Goal: Information Seeking & Learning: Learn about a topic

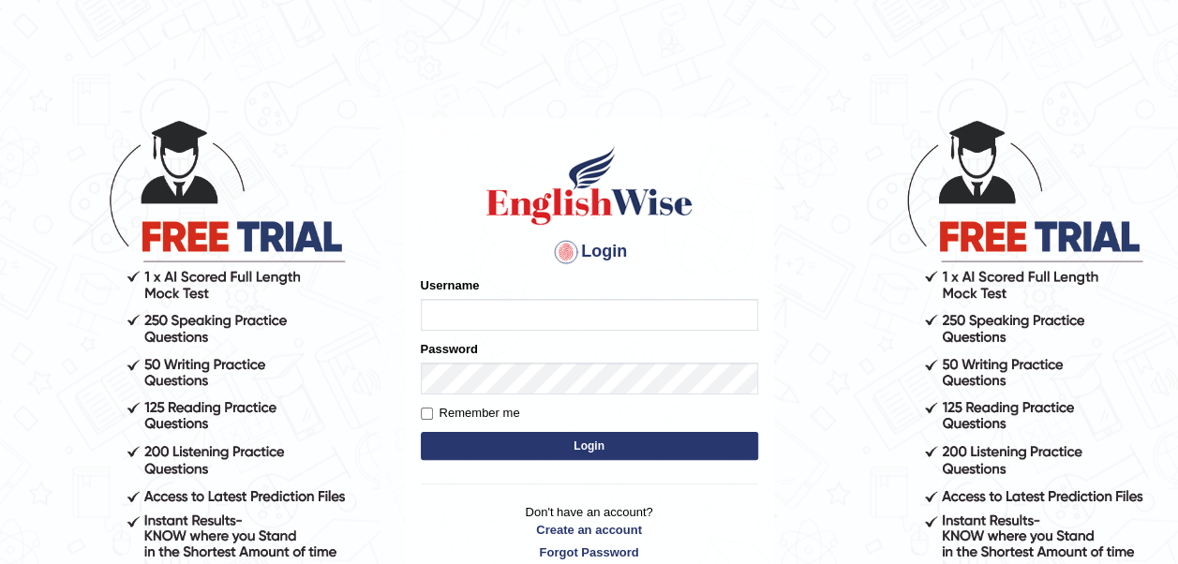
type input "Zeliafatima"
click at [422, 412] on input "Remember me" at bounding box center [427, 414] width 12 height 12
checkbox input "true"
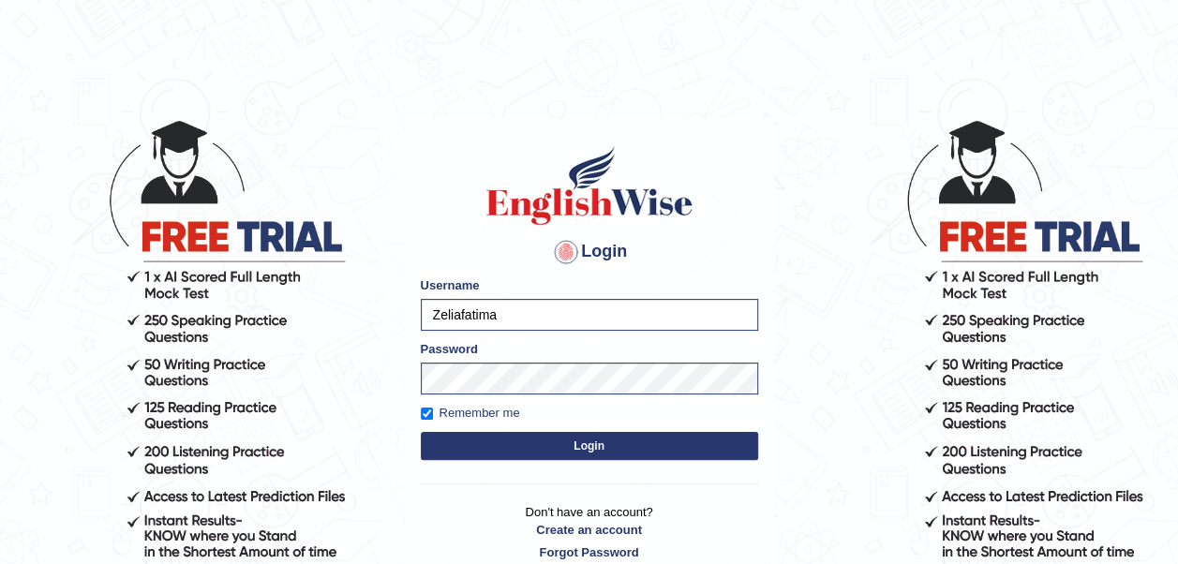
click at [521, 443] on button "Login" at bounding box center [589, 446] width 337 height 28
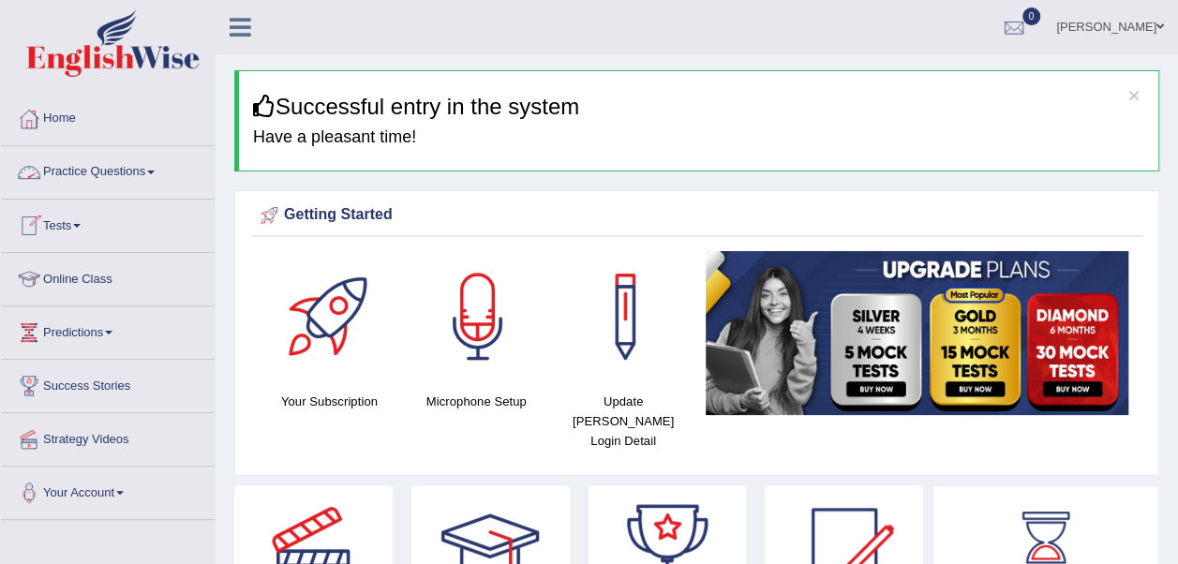
click at [155, 171] on span at bounding box center [150, 173] width 7 height 4
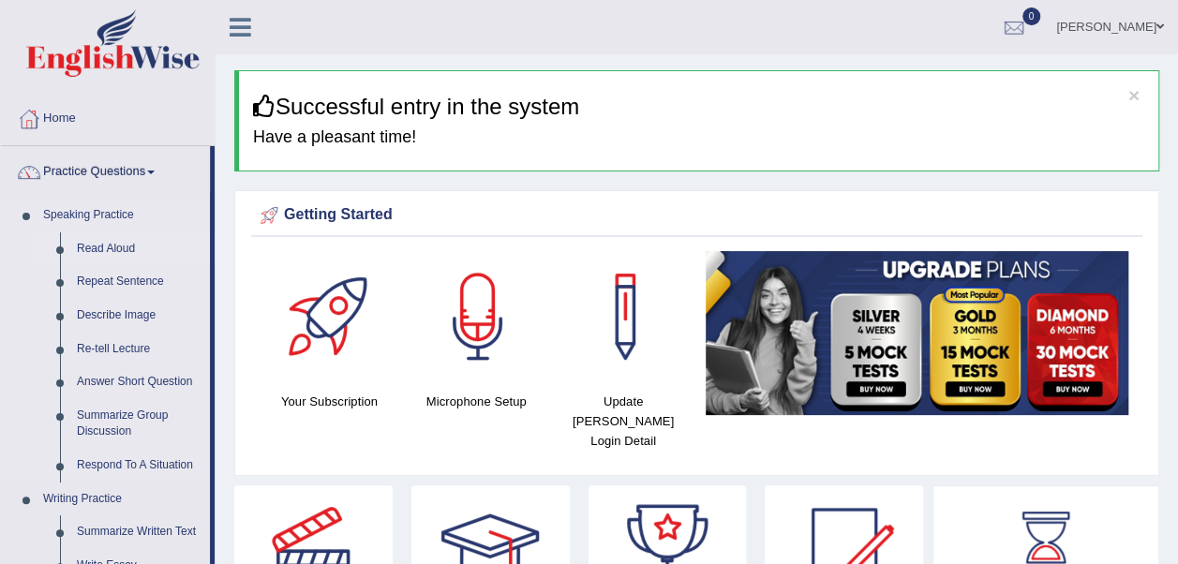
click at [114, 245] on link "Read Aloud" at bounding box center [139, 249] width 142 height 34
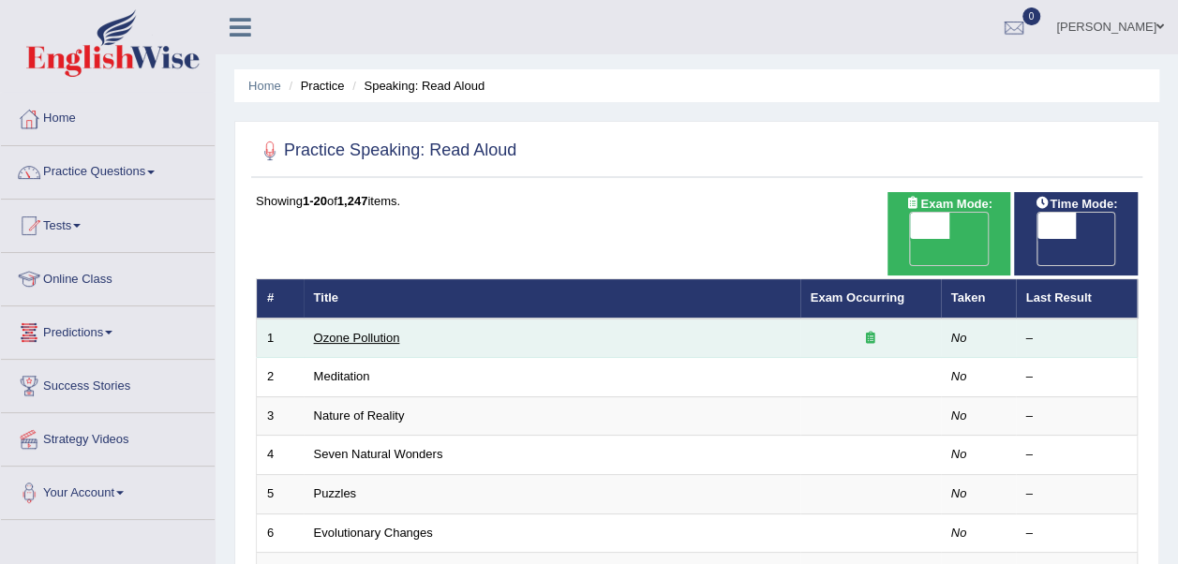
click at [393, 331] on link "Ozone Pollution" at bounding box center [357, 338] width 86 height 14
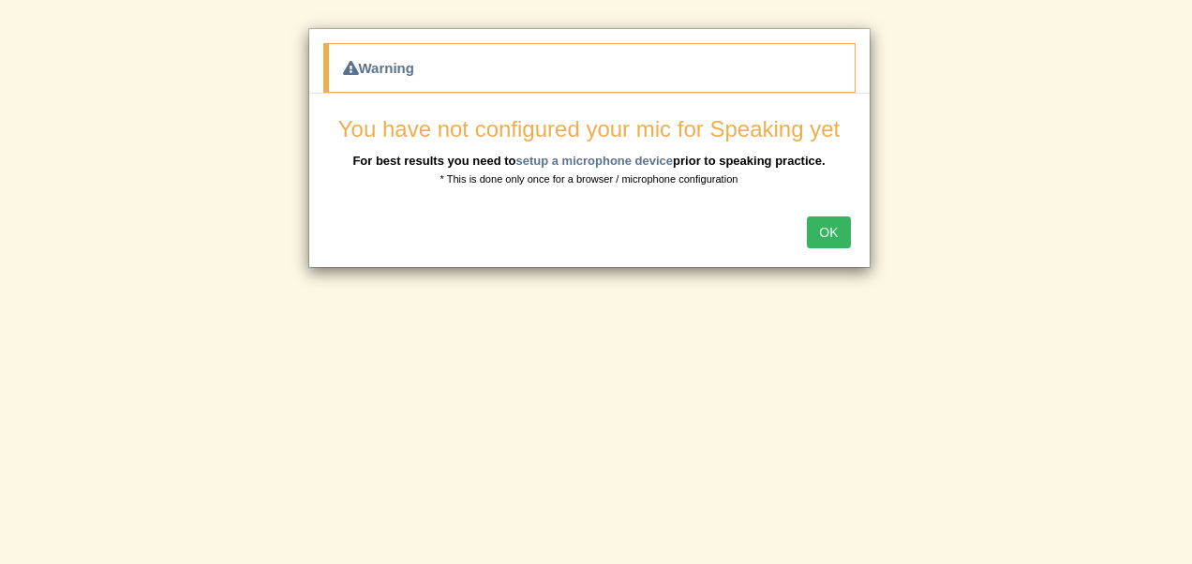
click at [835, 231] on button "OK" at bounding box center [828, 233] width 43 height 32
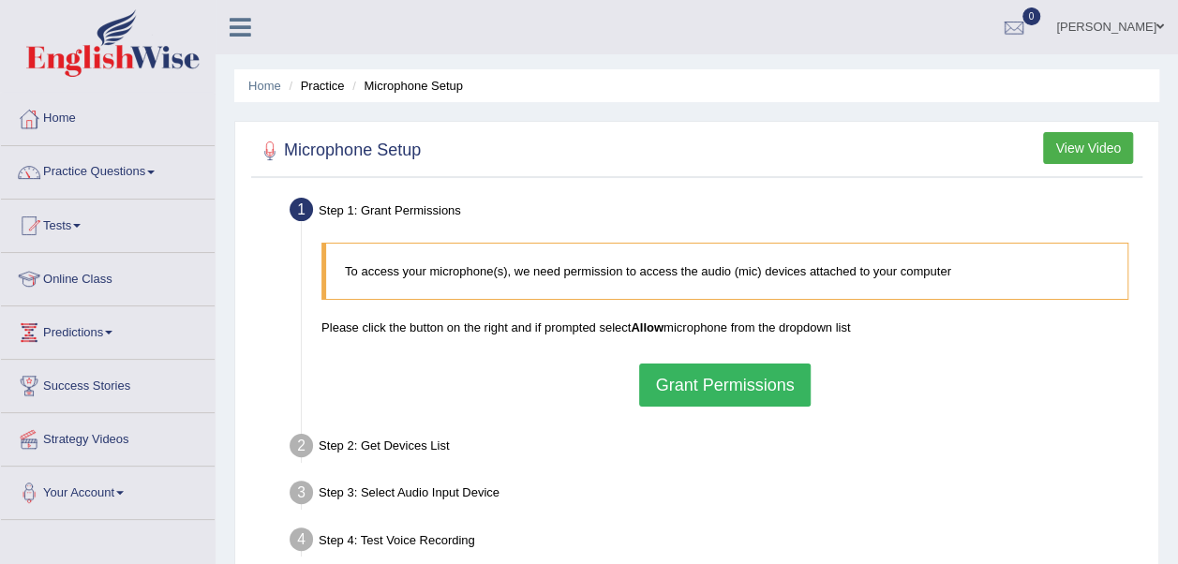
click at [747, 384] on button "Grant Permissions" at bounding box center [724, 385] width 171 height 43
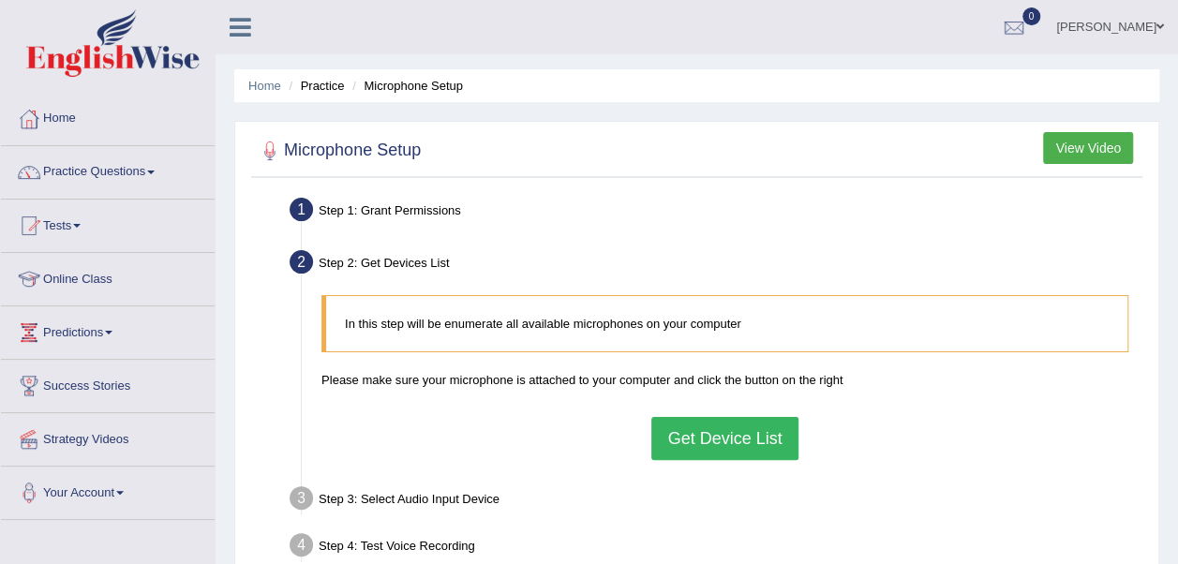
click at [729, 442] on button "Get Device List" at bounding box center [724, 438] width 146 height 43
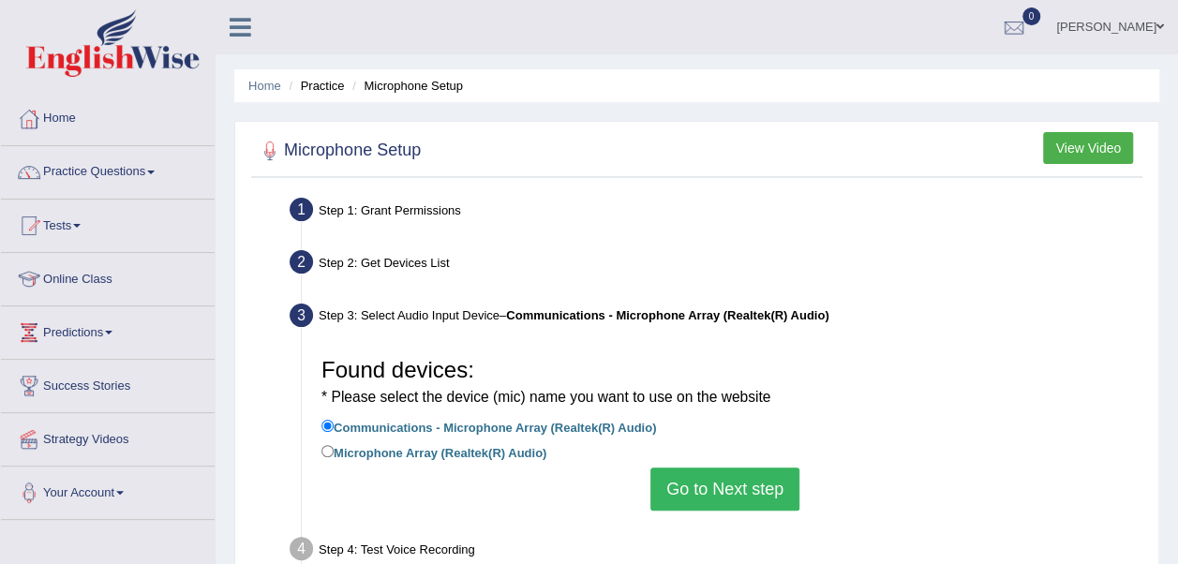
click at [717, 482] on button "Go to Next step" at bounding box center [725, 489] width 149 height 43
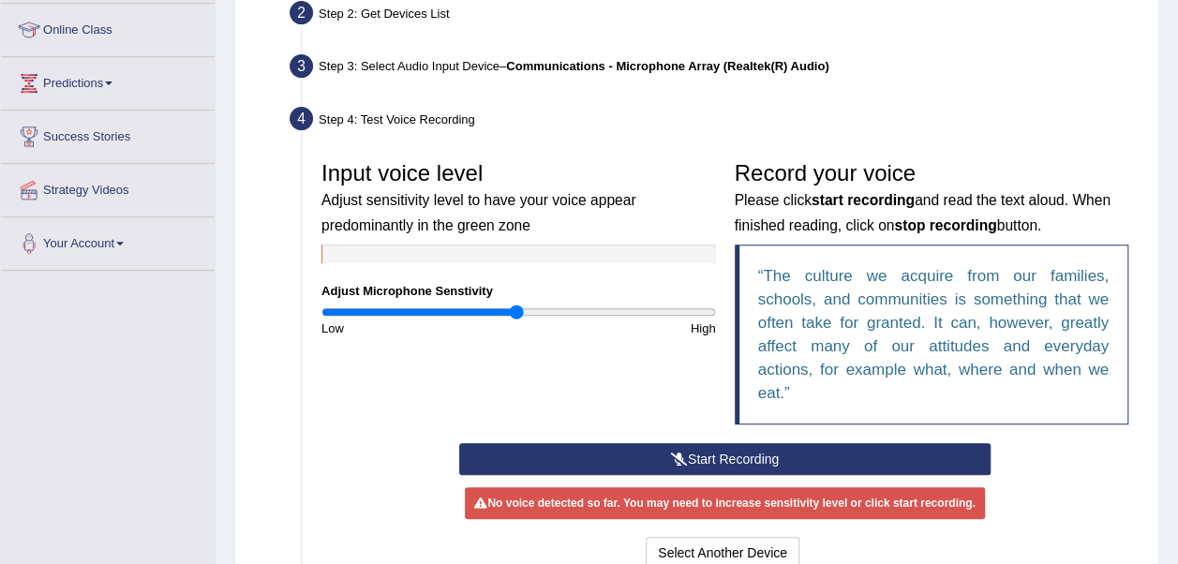
scroll to position [255, 0]
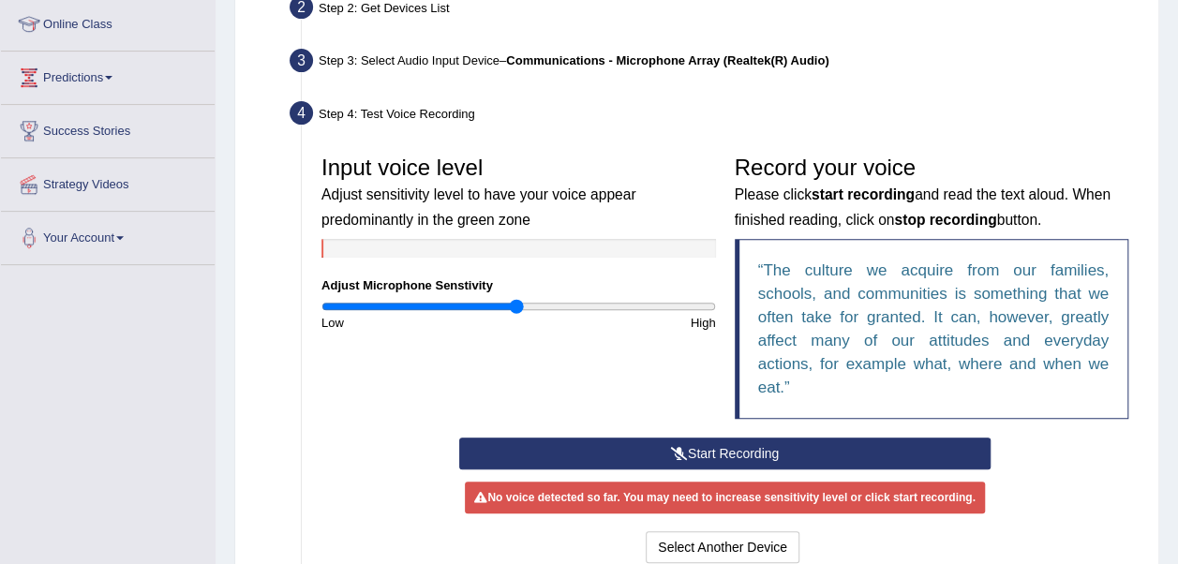
click at [658, 447] on button "Start Recording" at bounding box center [725, 454] width 532 height 32
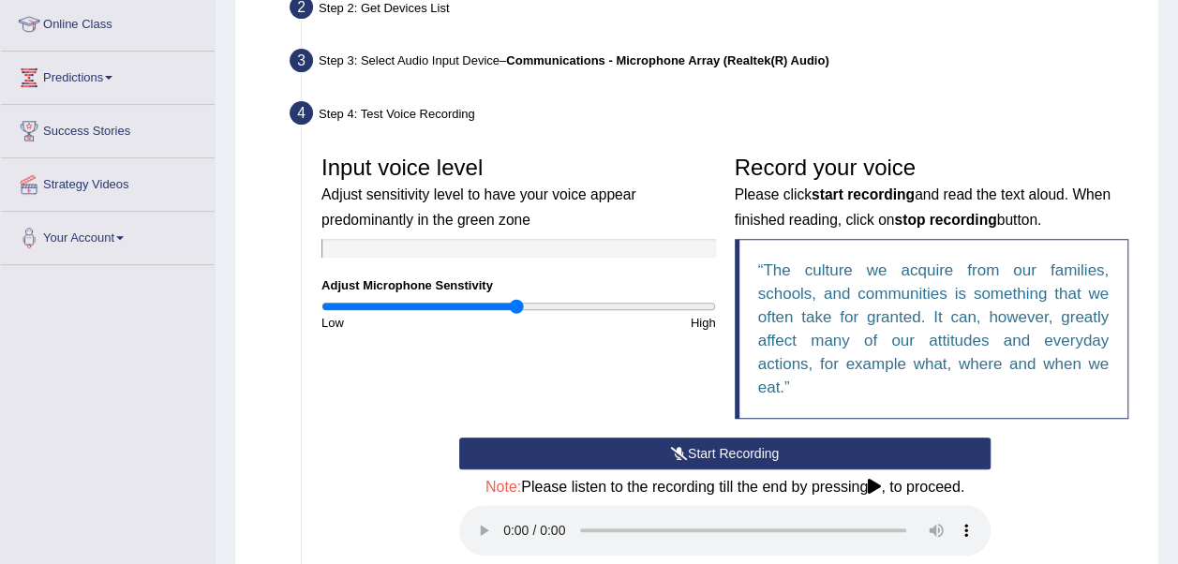
click at [877, 485] on icon at bounding box center [874, 486] width 13 height 15
click at [635, 442] on button "Start Recording" at bounding box center [725, 454] width 532 height 32
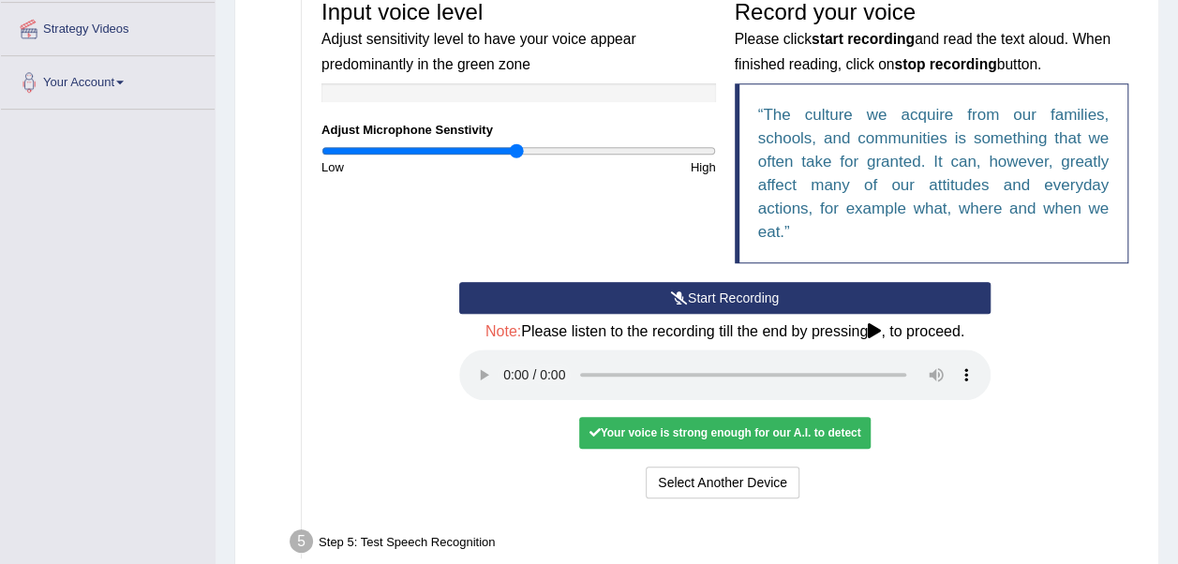
scroll to position [551, 0]
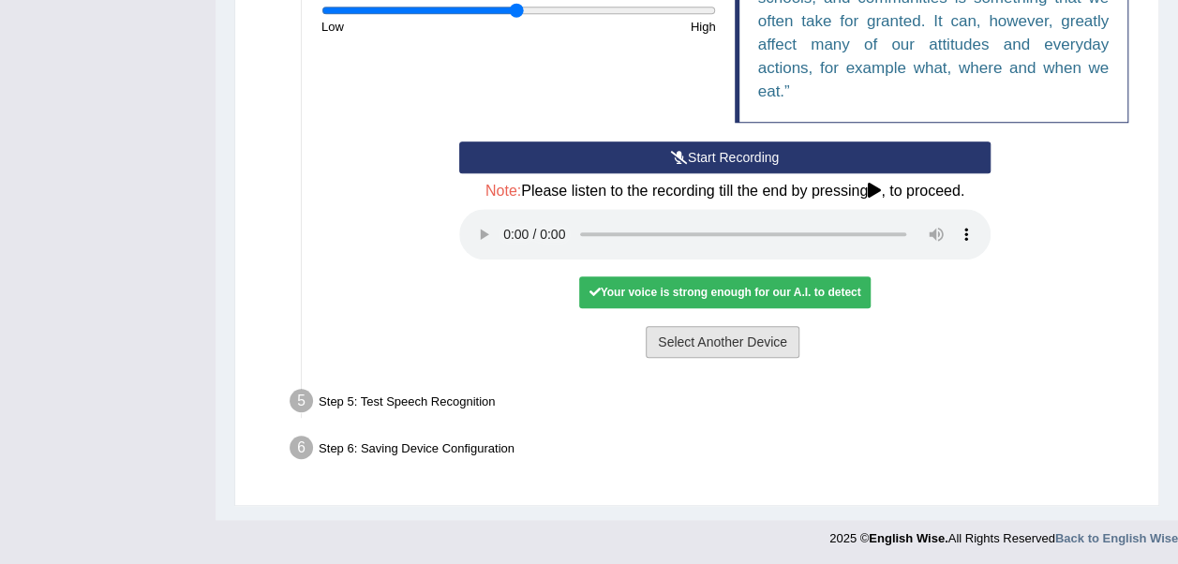
click at [772, 347] on button "Select Another Device" at bounding box center [723, 342] width 154 height 32
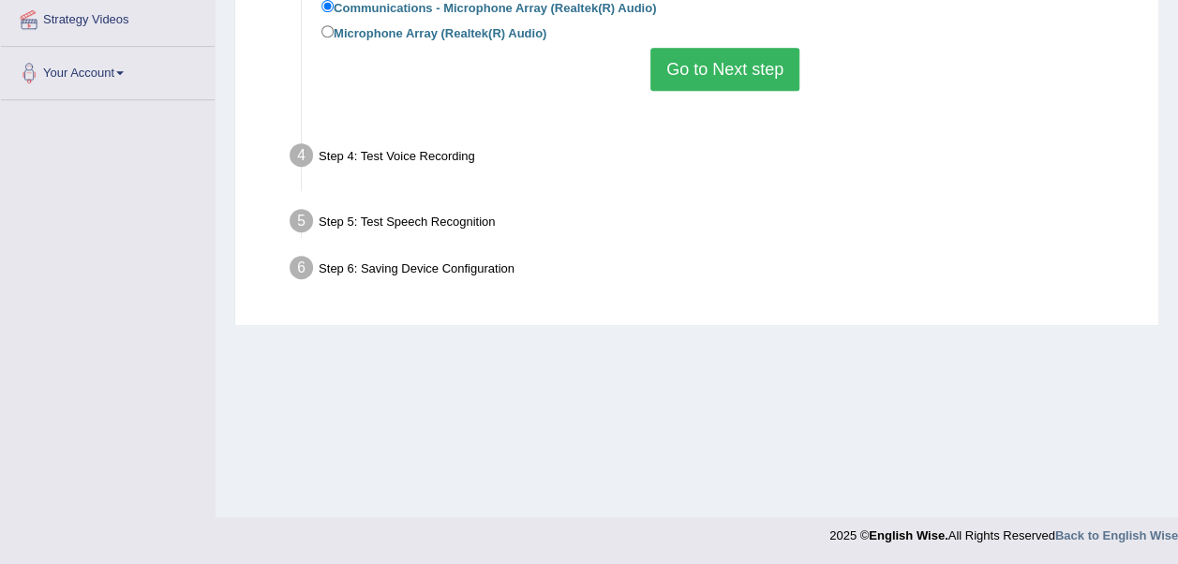
scroll to position [420, 0]
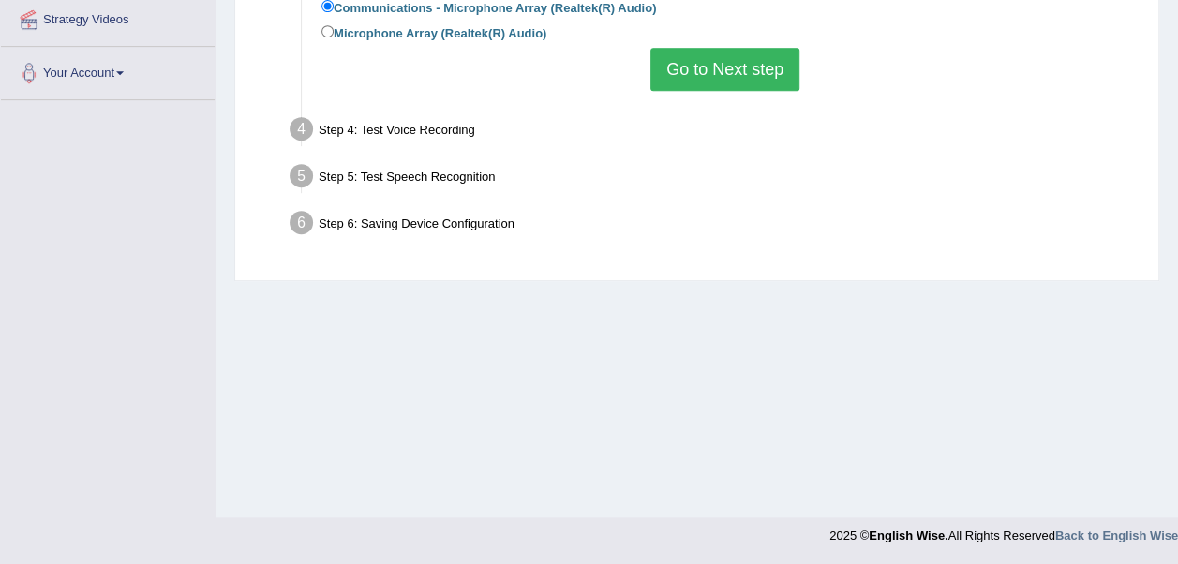
click at [774, 81] on button "Go to Next step" at bounding box center [725, 69] width 149 height 43
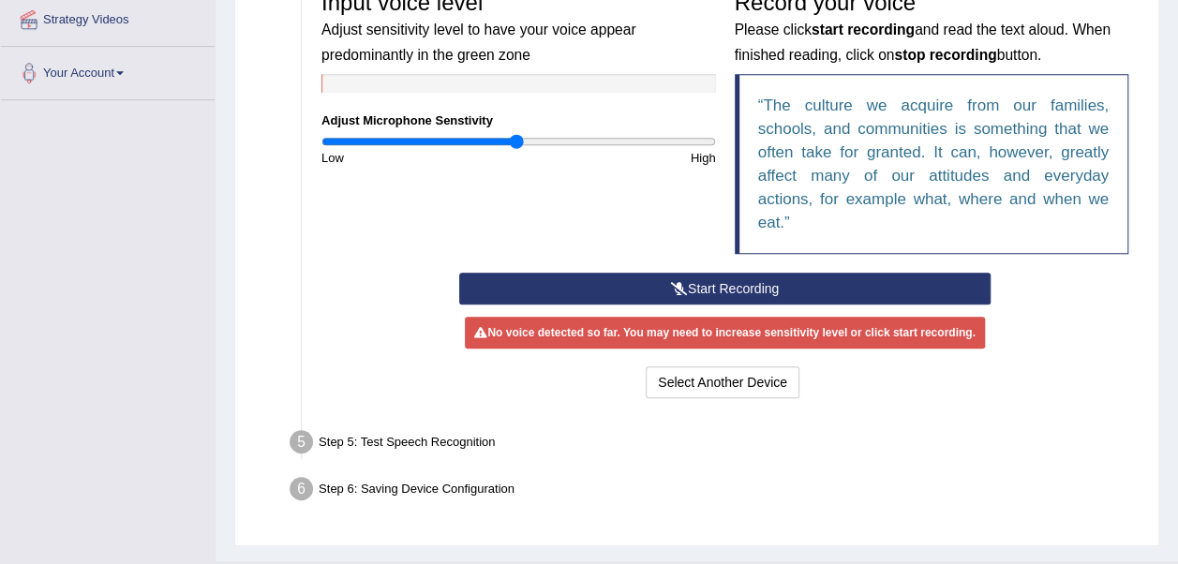
click at [442, 441] on div "Step 5: Test Speech Recognition" at bounding box center [715, 445] width 869 height 41
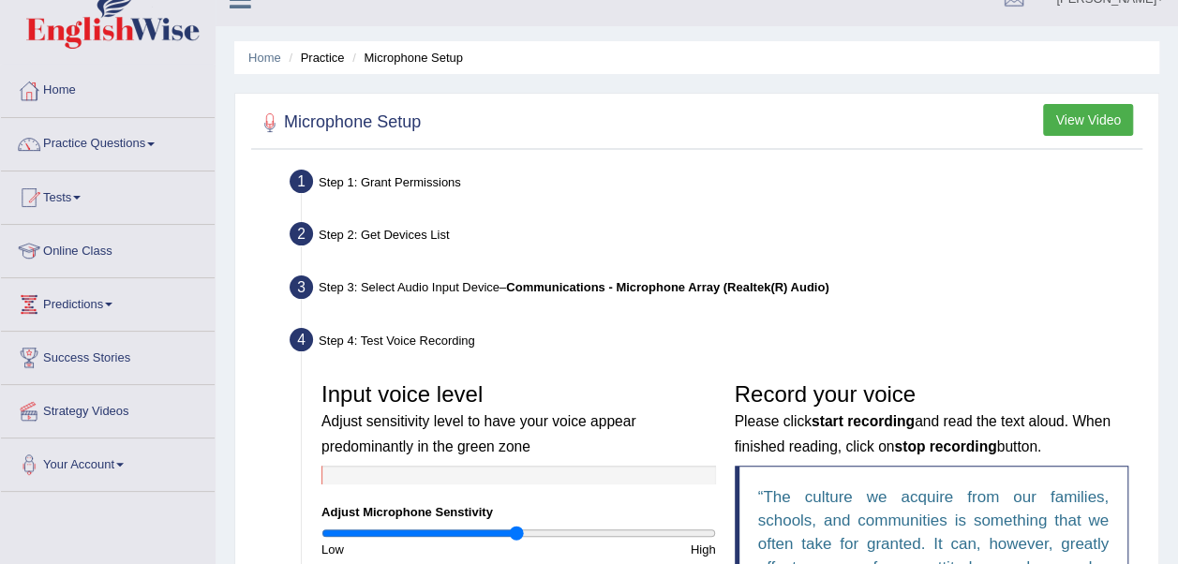
scroll to position [27, 0]
click at [427, 234] on div "Step 2: Get Devices List" at bounding box center [715, 237] width 869 height 41
click at [1093, 126] on button "View Video" at bounding box center [1088, 121] width 90 height 32
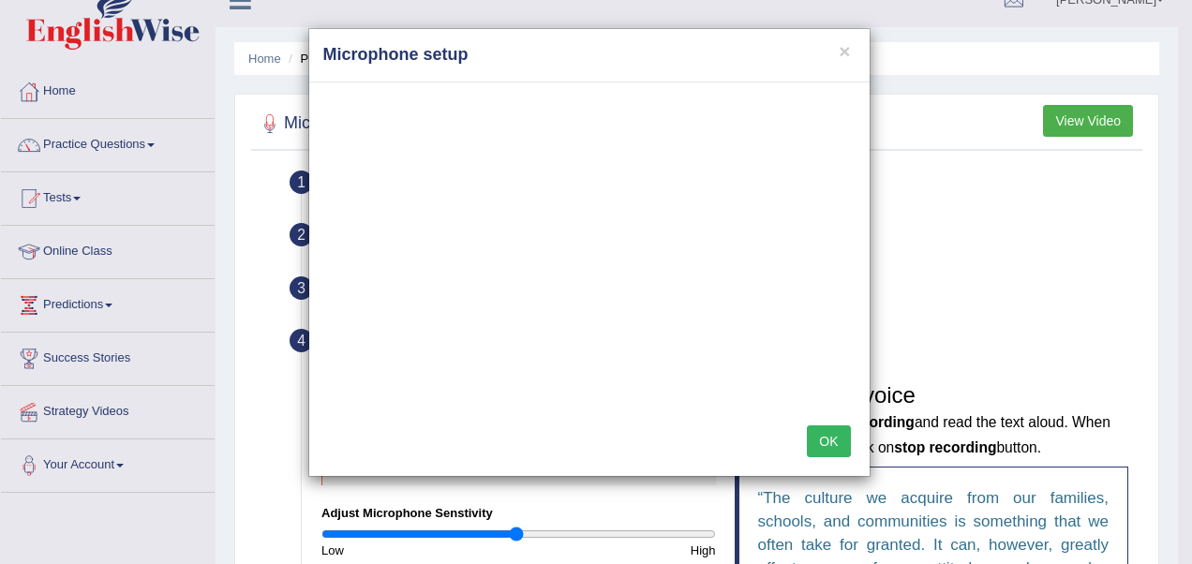
click at [851, 44] on h4 "Microphone setup" at bounding box center [589, 55] width 532 height 24
click at [846, 49] on button "×" at bounding box center [844, 51] width 11 height 20
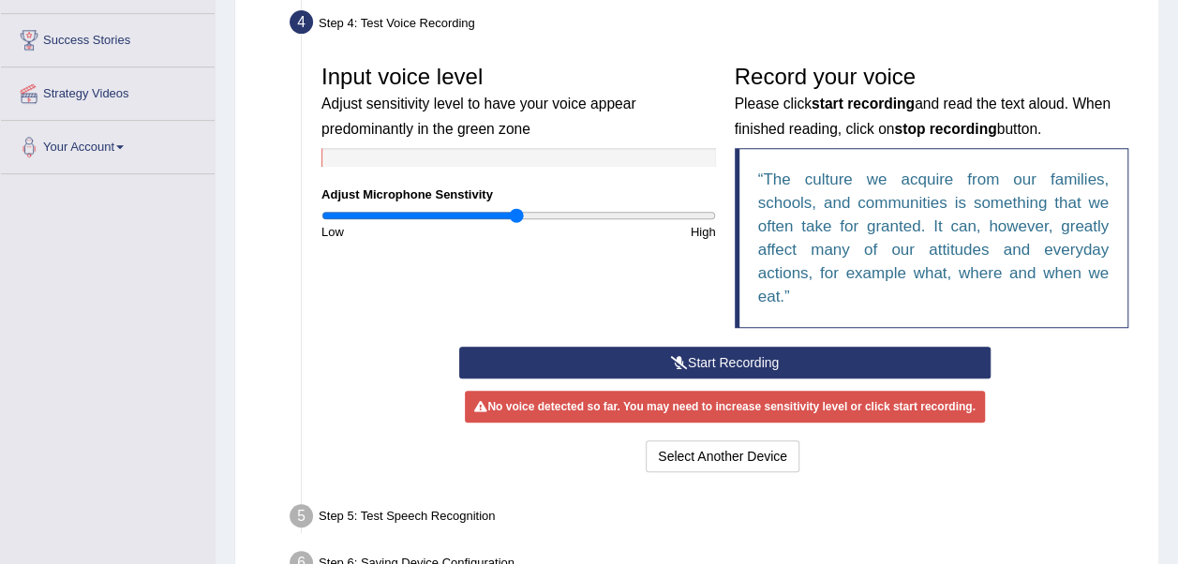
scroll to position [461, 0]
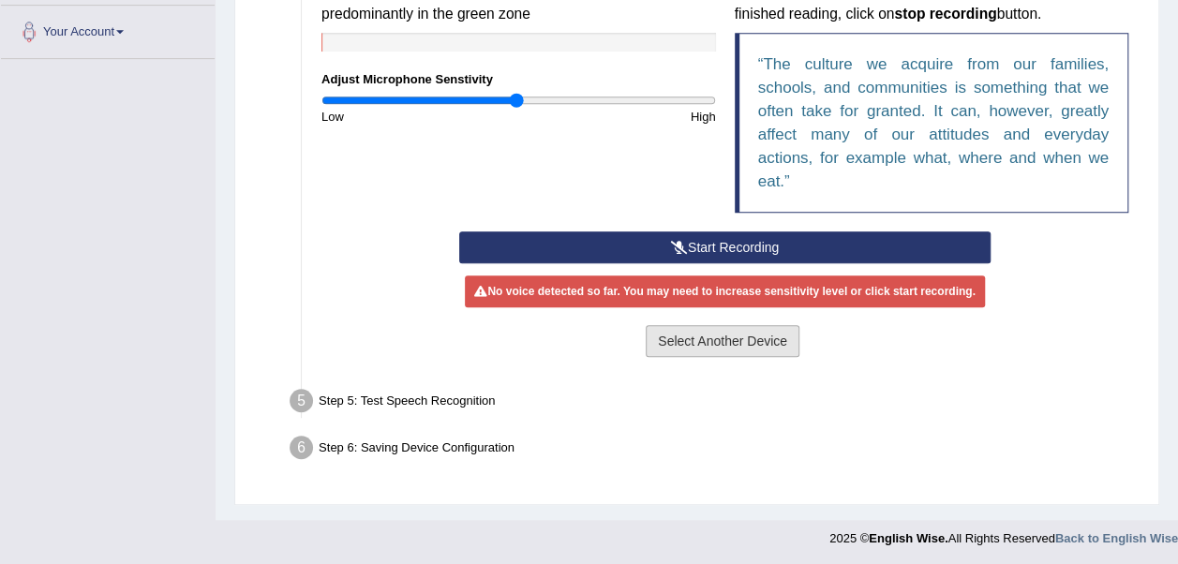
click at [753, 341] on button "Select Another Device" at bounding box center [723, 341] width 154 height 32
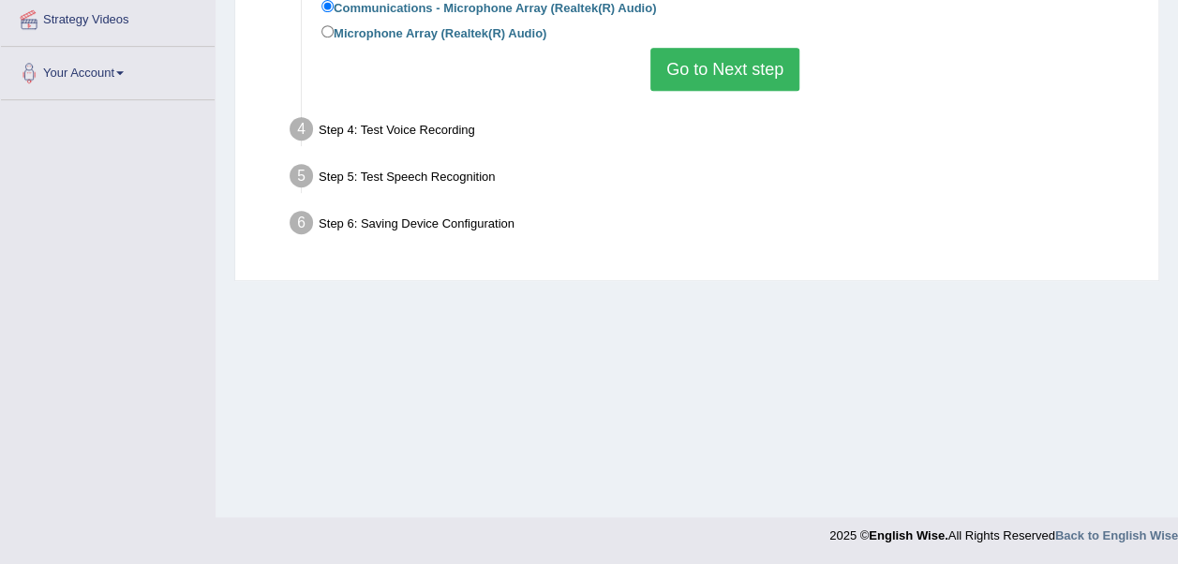
click at [740, 68] on button "Go to Next step" at bounding box center [725, 69] width 149 height 43
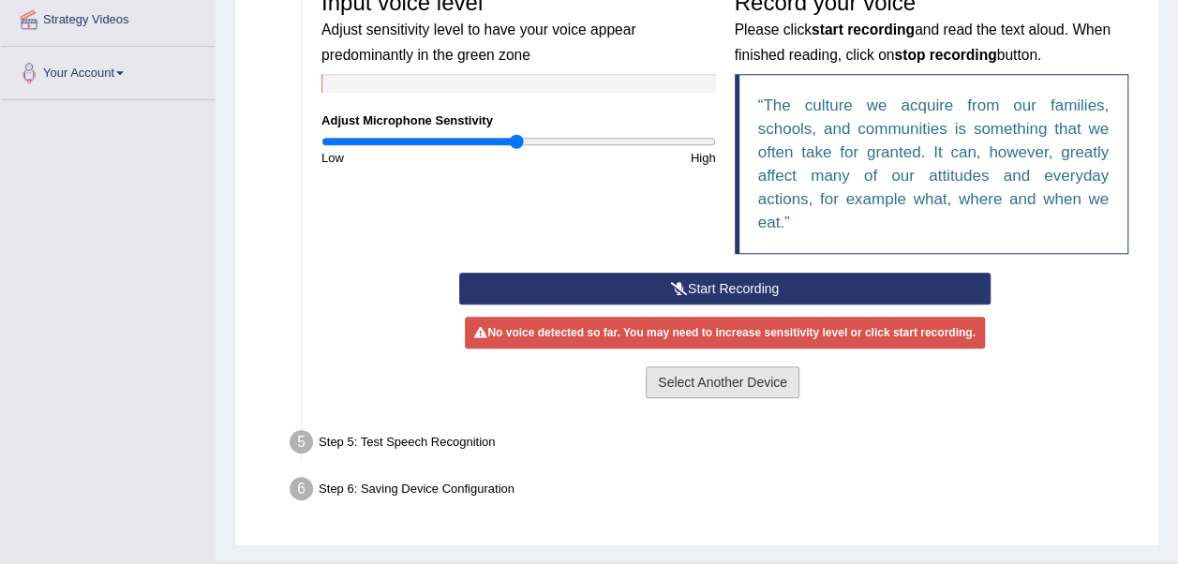
click at [734, 372] on button "Select Another Device" at bounding box center [723, 383] width 154 height 32
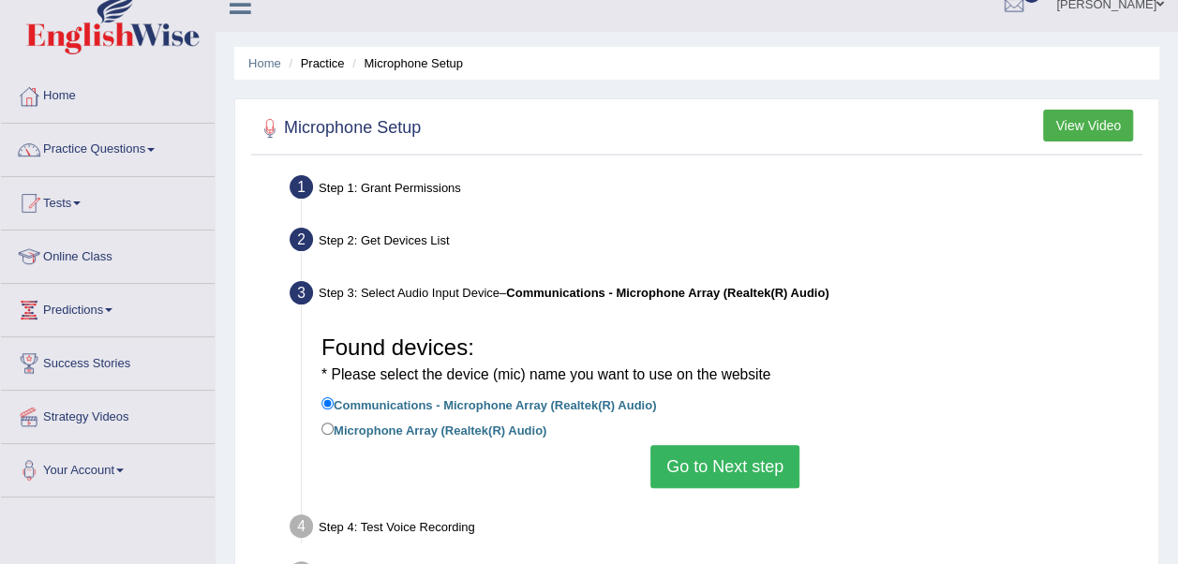
scroll to position [0, 0]
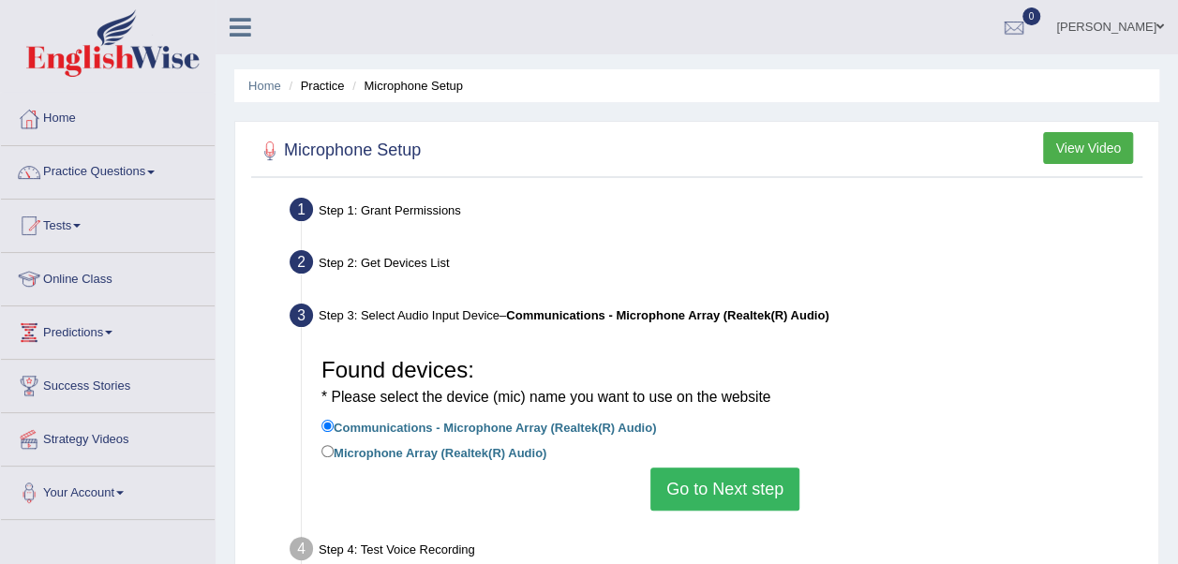
click at [411, 262] on div "Step 2: Get Devices List" at bounding box center [715, 265] width 869 height 41
click at [433, 19] on div "Zelia Toggle navigation Username: Zeliafatima Access Type: Online Subscription:…" at bounding box center [697, 27] width 963 height 54
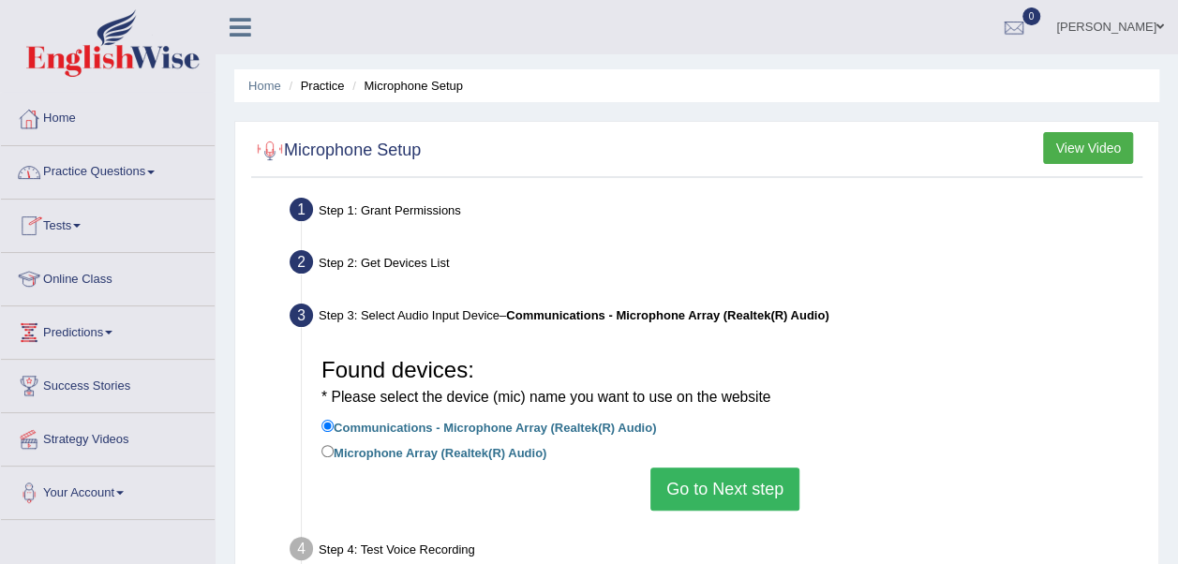
click at [171, 103] on link "Home" at bounding box center [108, 116] width 214 height 47
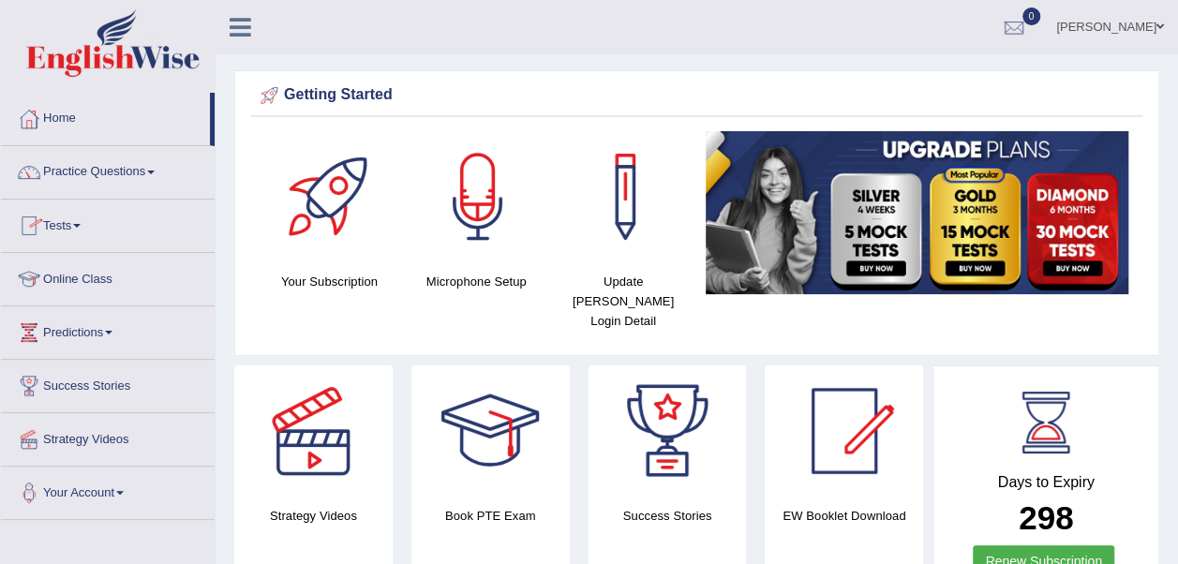
click at [82, 221] on link "Tests" at bounding box center [108, 223] width 214 height 47
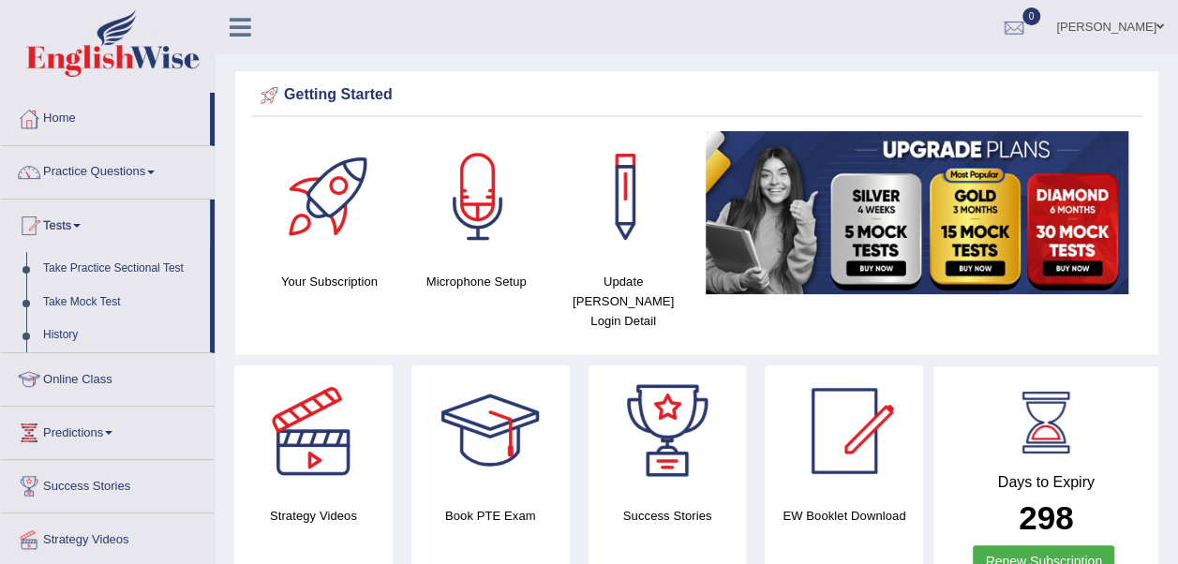
click at [133, 272] on link "Take Practice Sectional Test" at bounding box center [122, 269] width 175 height 34
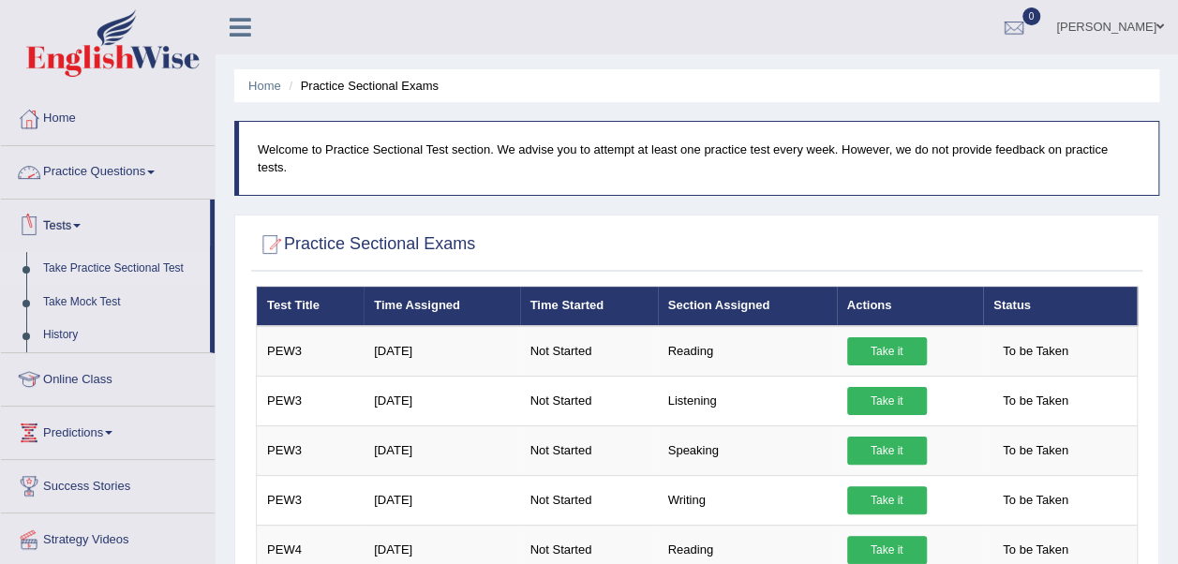
click at [118, 165] on link "Practice Questions" at bounding box center [108, 169] width 214 height 47
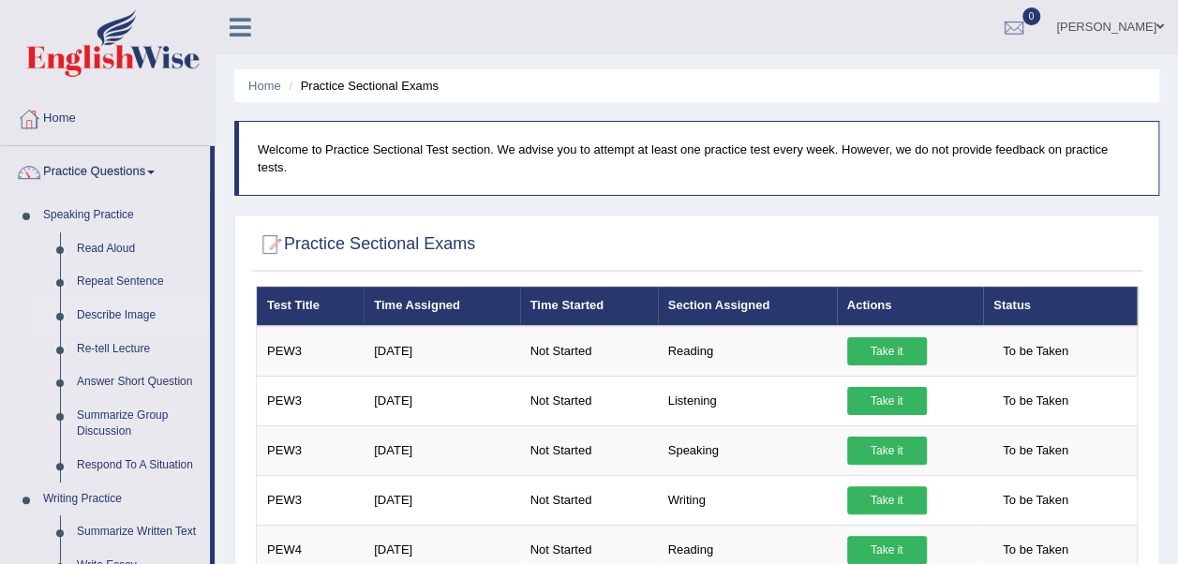
click at [139, 315] on link "Describe Image" at bounding box center [139, 316] width 142 height 34
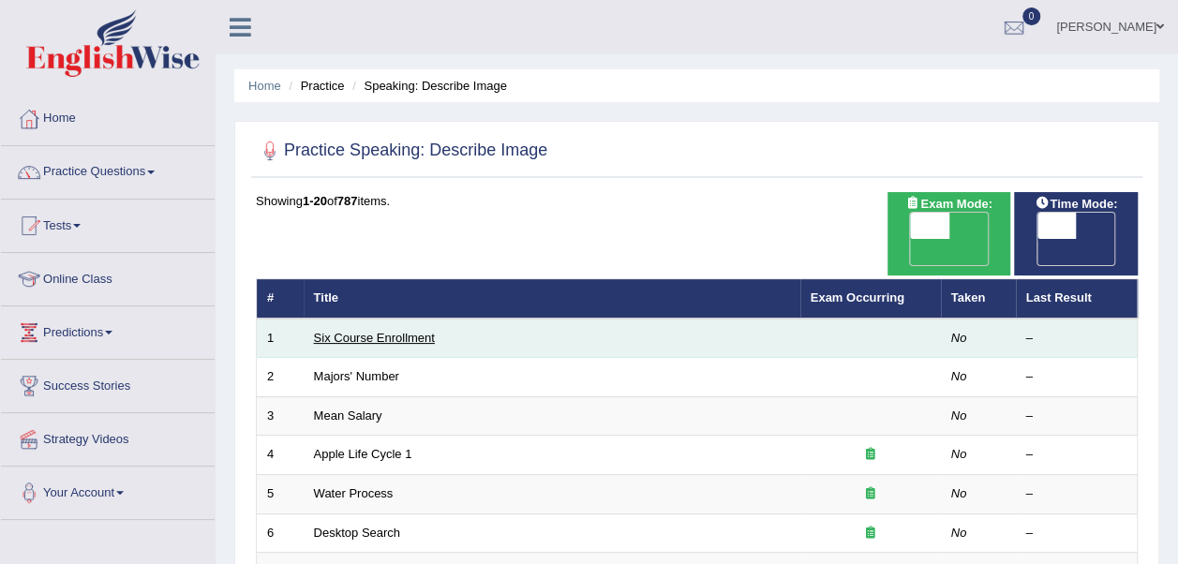
click at [413, 331] on link "Six Course Enrollment" at bounding box center [374, 338] width 121 height 14
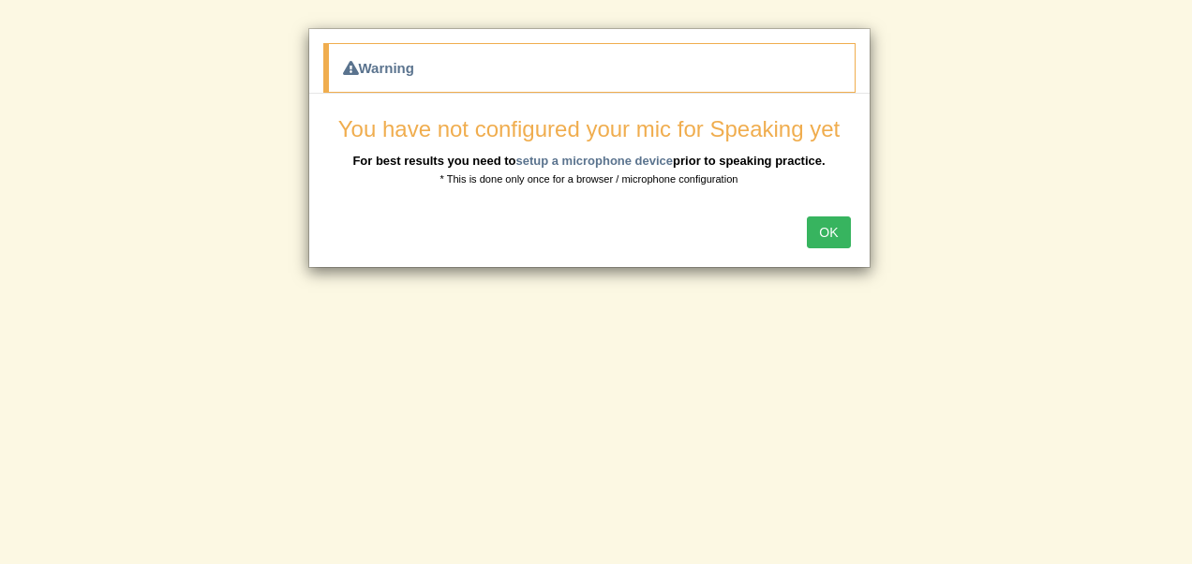
click at [825, 237] on button "OK" at bounding box center [828, 233] width 43 height 32
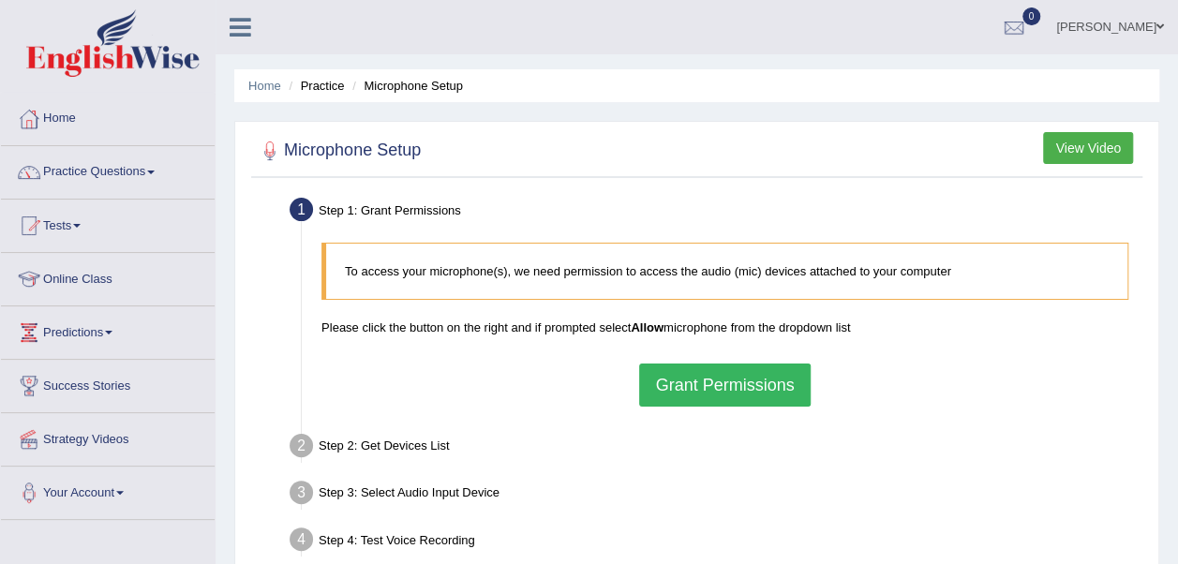
click at [693, 389] on button "Grant Permissions" at bounding box center [724, 385] width 171 height 43
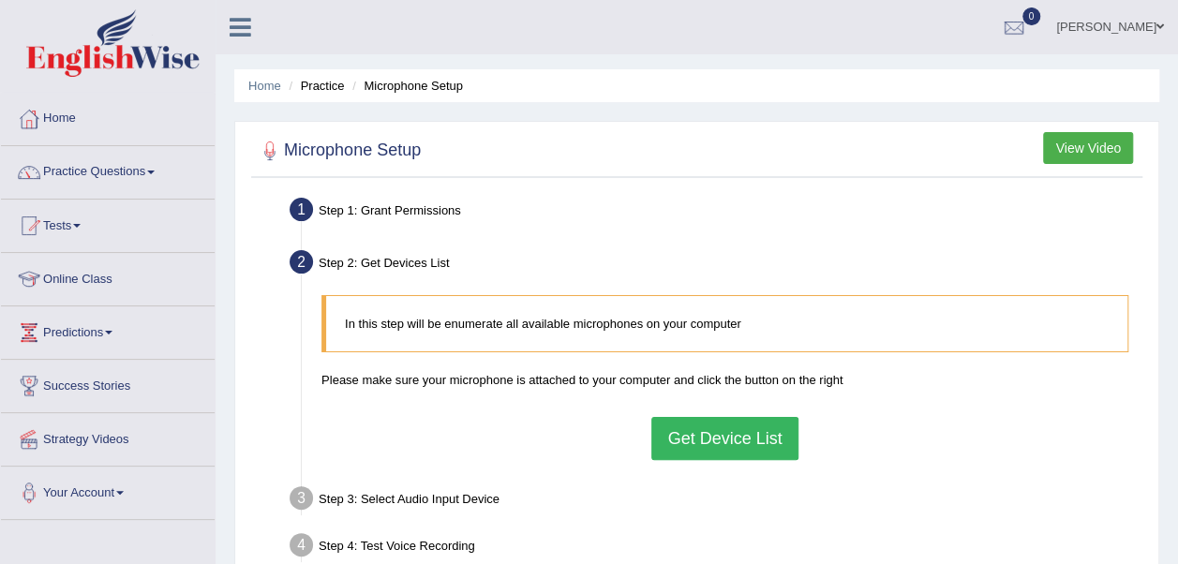
click at [704, 444] on button "Get Device List" at bounding box center [724, 438] width 146 height 43
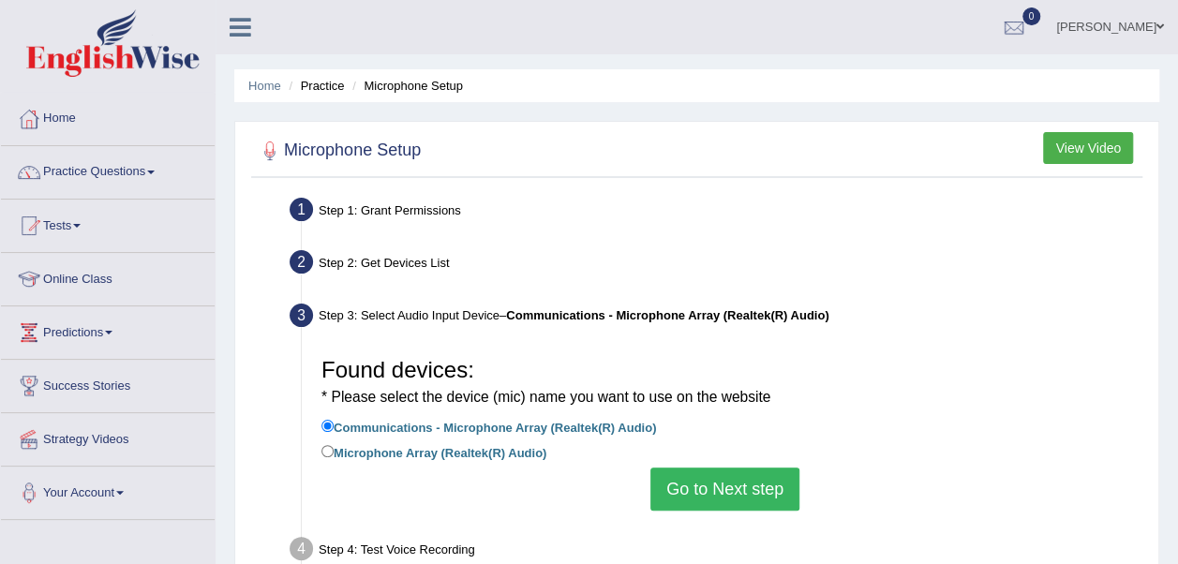
click at [692, 492] on button "Go to Next step" at bounding box center [725, 489] width 149 height 43
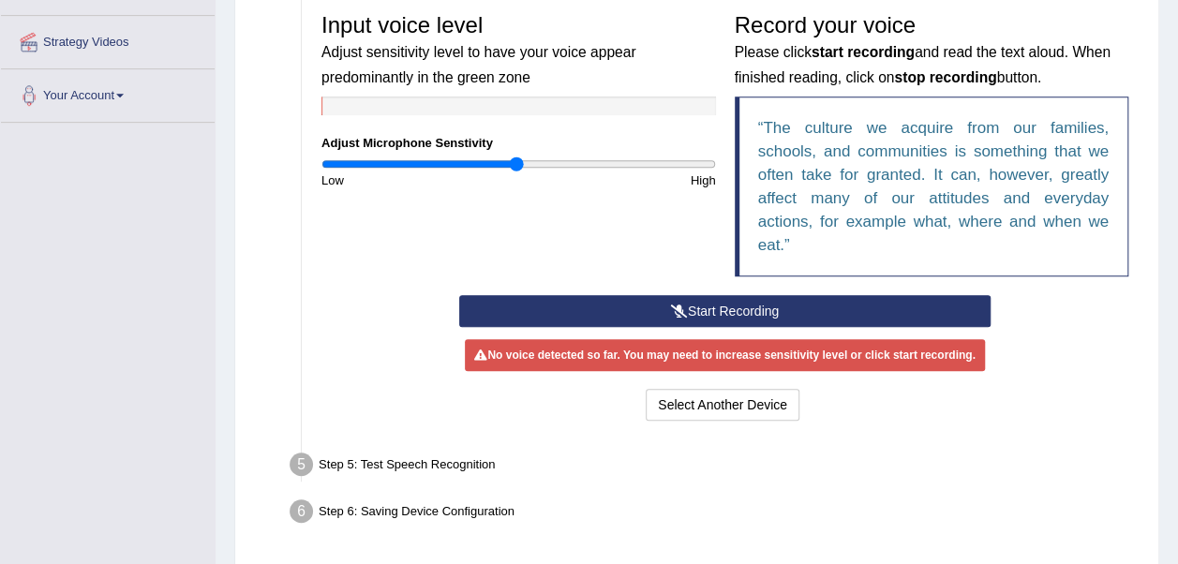
scroll to position [461, 0]
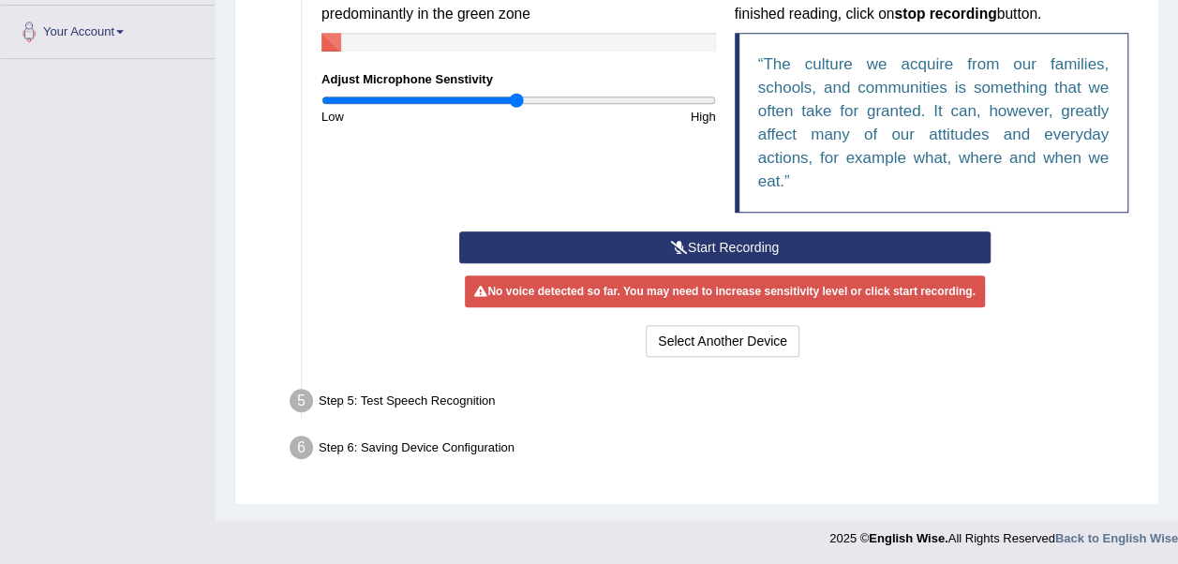
click at [692, 492] on div "Step 1: Grant Permissions To access your microphone(s), we need permission to a…" at bounding box center [696, 113] width 891 height 764
